Goal: Task Accomplishment & Management: Complete application form

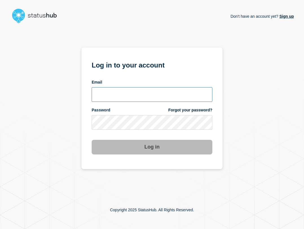
type input "ben.velasco@conexon.us"
click at [157, 90] on input "ben.velasco@conexon.us" at bounding box center [152, 94] width 121 height 15
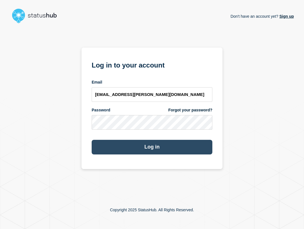
click at [187, 148] on button "Log in" at bounding box center [152, 147] width 121 height 15
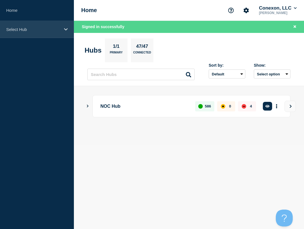
drag, startPoint x: 21, startPoint y: 29, endPoint x: 22, endPoint y: 34, distance: 5.1
click at [21, 29] on p "Select Hub" at bounding box center [33, 29] width 54 height 5
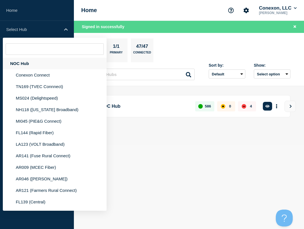
click at [23, 62] on div "NOC Hub" at bounding box center [55, 64] width 104 height 12
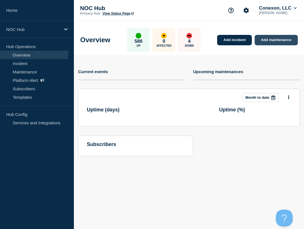
click at [262, 43] on link "Add maintenance" at bounding box center [275, 40] width 43 height 10
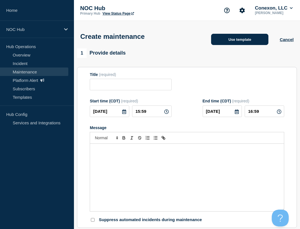
click at [229, 41] on button "Use template" at bounding box center [239, 39] width 57 height 11
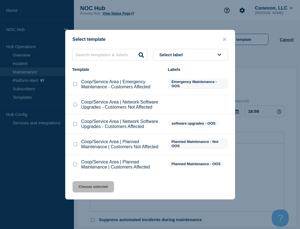
click at [75, 167] on input "Coop/Service Area | Planned Maintenance | Customers Affected checkbox" at bounding box center [75, 165] width 4 height 4
checkbox input "true"
click at [100, 189] on button "Choose selected" at bounding box center [92, 186] width 41 height 11
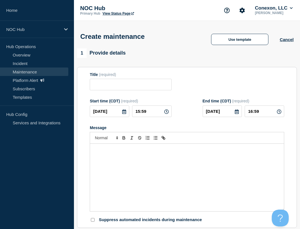
type input "Coop/Service Area | Planned Maintenance | Customers Affected"
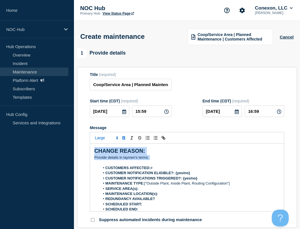
drag, startPoint x: 151, startPoint y: 159, endPoint x: 82, endPoint y: 156, distance: 68.8
click at [82, 156] on section "Title (required) Coop/Service Area | Planned Maintenance | Customers Affected S…" at bounding box center [187, 147] width 220 height 161
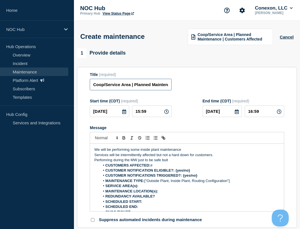
drag, startPoint x: 154, startPoint y: 86, endPoint x: 195, endPoint y: 81, distance: 41.0
click at [154, 86] on input "Coop/Service Area | Planned Maintenance | Customers Affected" at bounding box center [130, 85] width 81 height 12
click at [232, 41] on span "Coop/Service Area | Planned Maintenance | Customers Affected" at bounding box center [233, 36] width 72 height 9
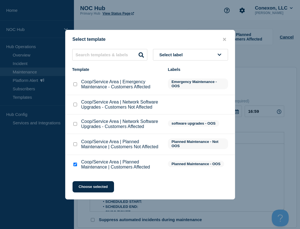
click at [76, 145] on input "Coop/Service Area | Planned Maintenance | Customers Not Affected checkbox" at bounding box center [75, 145] width 4 height 4
checkbox input "true"
checkbox input "false"
click at [106, 187] on button "Choose selected" at bounding box center [92, 186] width 41 height 11
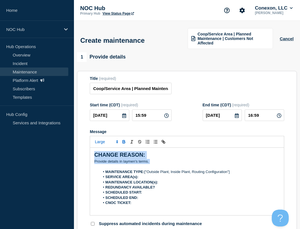
drag, startPoint x: 164, startPoint y: 162, endPoint x: 69, endPoint y: 150, distance: 95.8
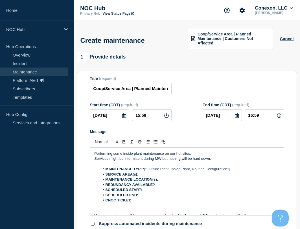
click at [142, 158] on p "Services might be intermittent during MW but nothing will be hard down." at bounding box center [186, 158] width 185 height 5
drag, startPoint x: 146, startPoint y: 170, endPoint x: 252, endPoint y: 169, distance: 106.2
click at [248, 170] on li "MAINTENANCE TYPE: ["Outside Plant, Inside Plant, Routing Configuration"]" at bounding box center [190, 169] width 180 height 5
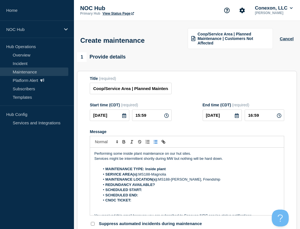
click at [208, 184] on li "REDUNDANCY AVAILABLE?" at bounding box center [190, 185] width 180 height 5
click at [209, 182] on li "MAINTENANCE LOCATION(s): MS188-Jayess, Friendship" at bounding box center [190, 179] width 180 height 5
click at [169, 185] on li "REDUNDANCY AVAILABLE? ﻿" at bounding box center [190, 185] width 180 height 5
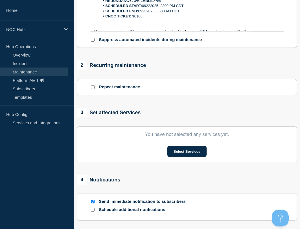
scroll to position [197, 0]
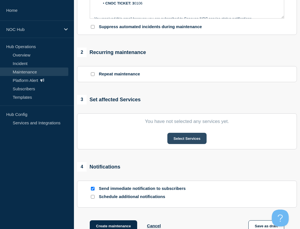
click at [178, 137] on button "Select Services" at bounding box center [186, 138] width 39 height 11
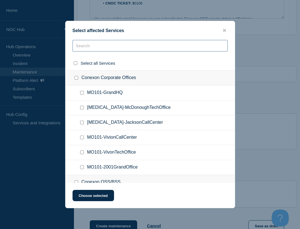
click at [110, 48] on input "text" at bounding box center [149, 46] width 155 height 12
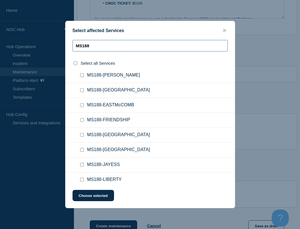
scroll to position [56, 0]
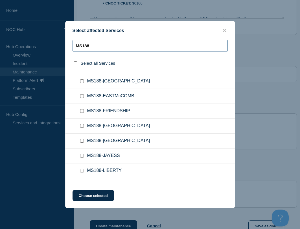
type input "MS188"
click at [81, 156] on input "MS188-JAYESS checkbox" at bounding box center [82, 156] width 4 height 4
checkbox input "true"
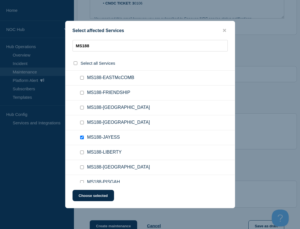
scroll to position [85, 0]
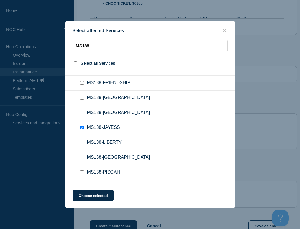
click at [82, 157] on input "MS188-NORFIELD checkbox" at bounding box center [82, 158] width 4 height 4
checkbox input "true"
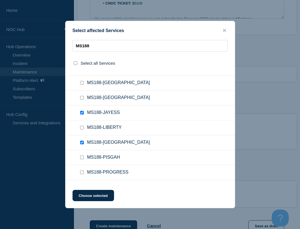
scroll to position [29, 0]
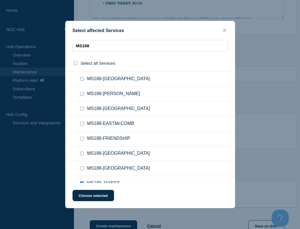
click at [82, 140] on input "MS188-FRIENDSHIP checkbox" at bounding box center [82, 139] width 4 height 4
checkbox input "true"
click at [99, 187] on div "Select affected Services MS188 Select all Services MS188 ([GEOGRAPHIC_DATA]) MS…" at bounding box center [150, 115] width 170 height 188
drag, startPoint x: 101, startPoint y: 193, endPoint x: 117, endPoint y: 193, distance: 15.5
click at [101, 193] on button "Choose selected" at bounding box center [92, 195] width 41 height 11
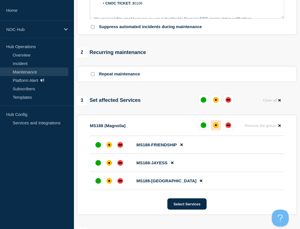
click at [216, 126] on div "affected" at bounding box center [216, 126] width 6 height 6
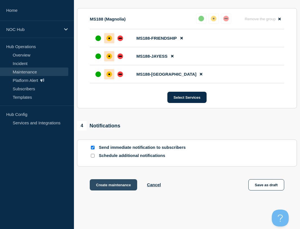
scroll to position [310, 0]
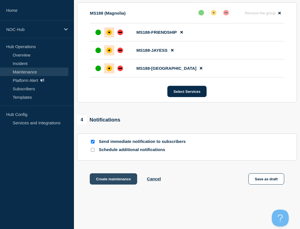
click at [120, 181] on button "Create maintenance" at bounding box center [113, 179] width 47 height 11
